Goal: Navigation & Orientation: Find specific page/section

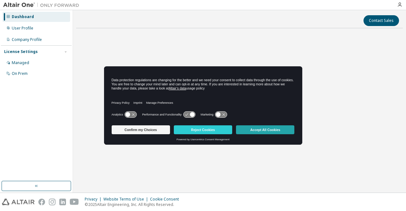
click at [258, 129] on button "Accept All Cookies" at bounding box center [265, 129] width 58 height 9
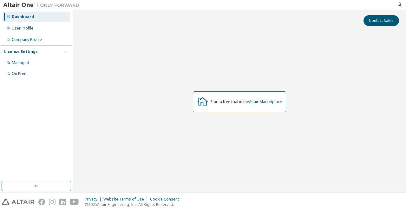
click at [22, 20] on div "Dashboard" at bounding box center [37, 17] width 68 height 10
click at [22, 30] on div "User Profile" at bounding box center [23, 28] width 22 height 5
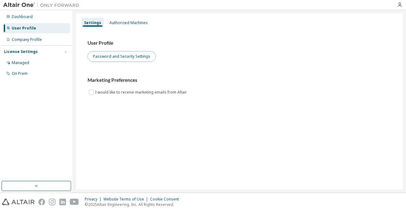
click at [108, 55] on button "Password and Security Settings" at bounding box center [122, 56] width 68 height 11
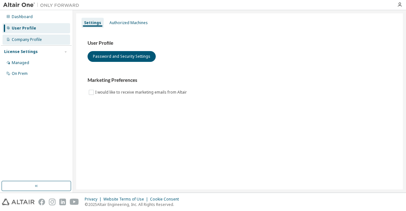
click at [30, 39] on div "Company Profile" at bounding box center [27, 39] width 30 height 5
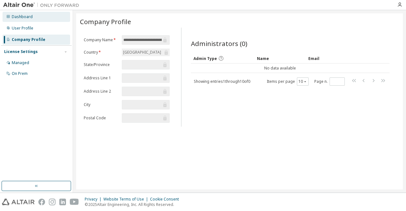
click at [25, 17] on div "Dashboard" at bounding box center [22, 16] width 21 height 5
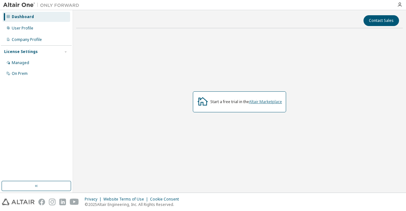
click at [262, 103] on link "Altair Marketplace" at bounding box center [265, 101] width 33 height 5
